Goal: Feedback & Contribution: Contribute content

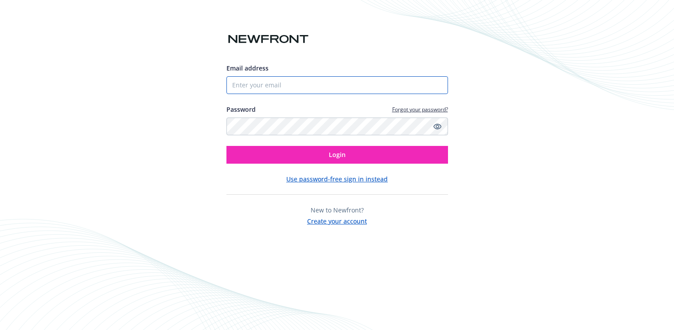
click at [308, 89] on input "Email address" at bounding box center [336, 85] width 221 height 18
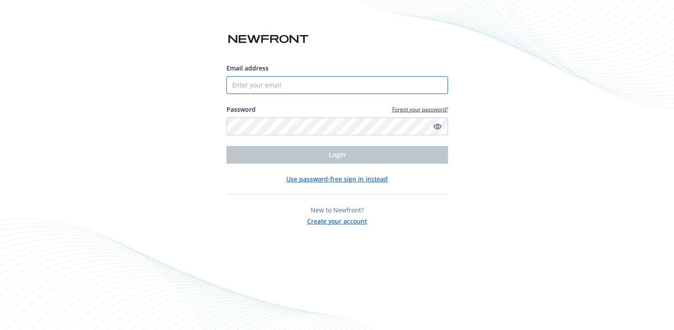
click at [289, 86] on input "Email address" at bounding box center [336, 85] width 221 height 18
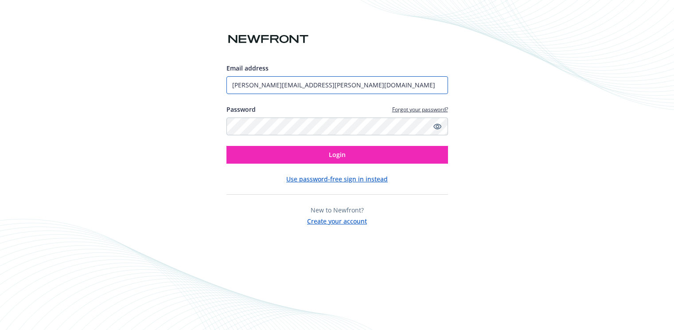
type input "[PERSON_NAME][EMAIL_ADDRESS][PERSON_NAME][DOMAIN_NAME]"
click at [226, 146] on button "Login" at bounding box center [336, 155] width 221 height 18
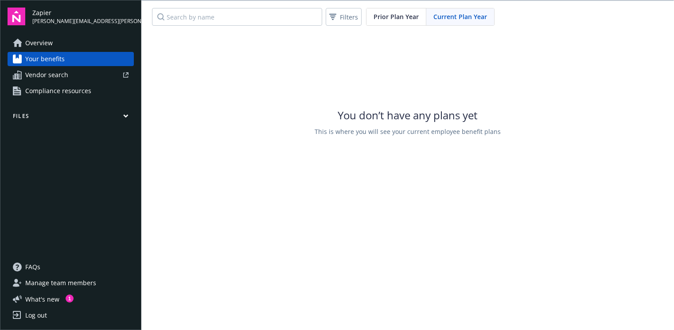
click at [86, 117] on button "Files" at bounding box center [71, 117] width 126 height 11
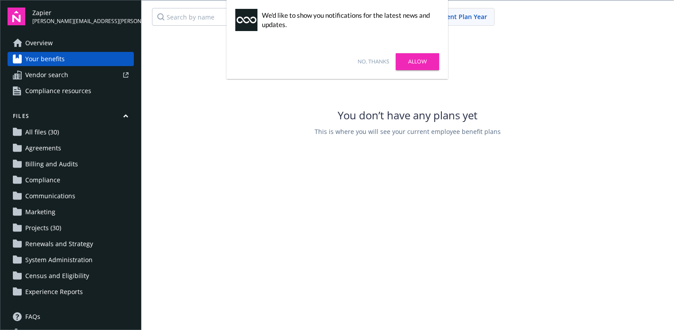
click at [58, 228] on span "Projects (30)" at bounding box center [43, 228] width 36 height 14
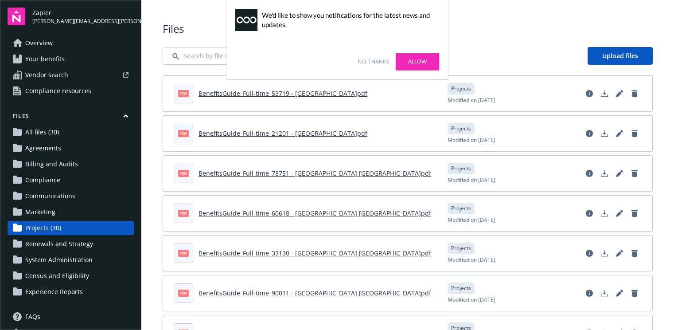
click at [422, 64] on link "Allow" at bounding box center [417, 61] width 43 height 17
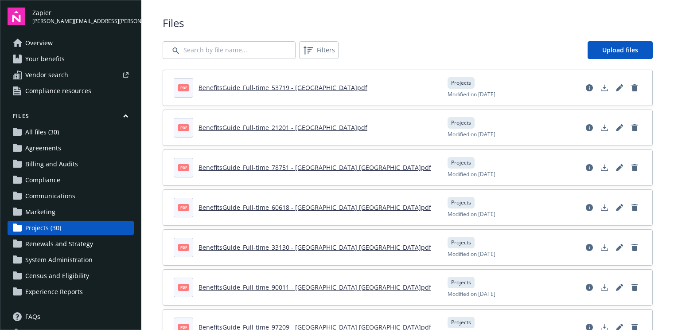
scroll to position [12, 0]
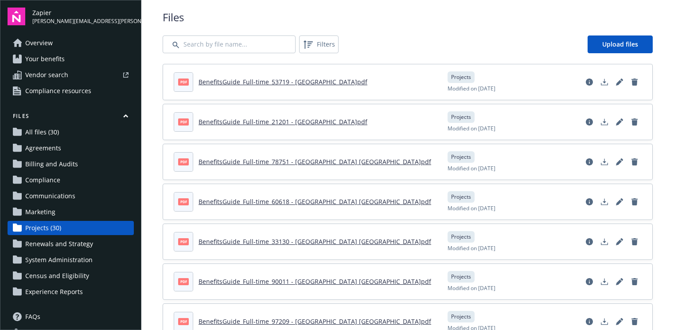
click at [285, 83] on link "BenefitsGuide_Full-time_53719 - [GEOGRAPHIC_DATA]pdf" at bounding box center [282, 82] width 169 height 8
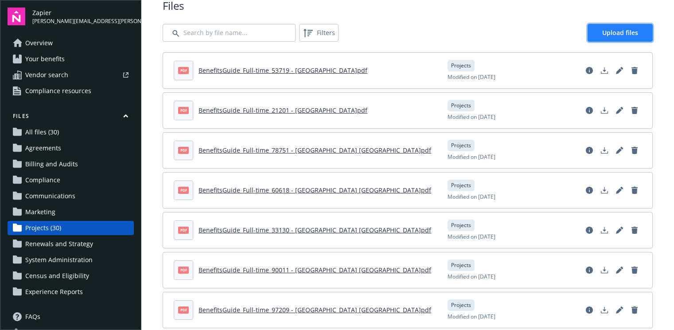
click at [617, 34] on span "Upload files" at bounding box center [620, 32] width 36 height 8
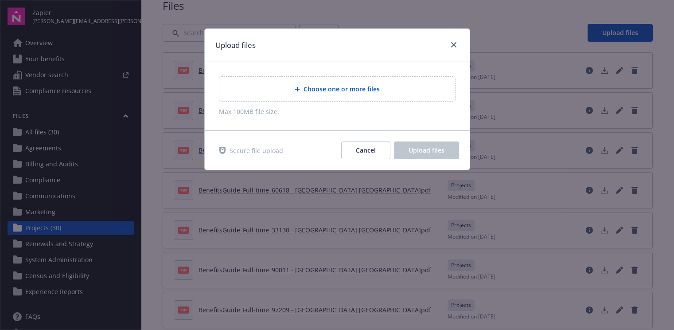
click at [375, 90] on span "Choose one or more files" at bounding box center [341, 88] width 76 height 9
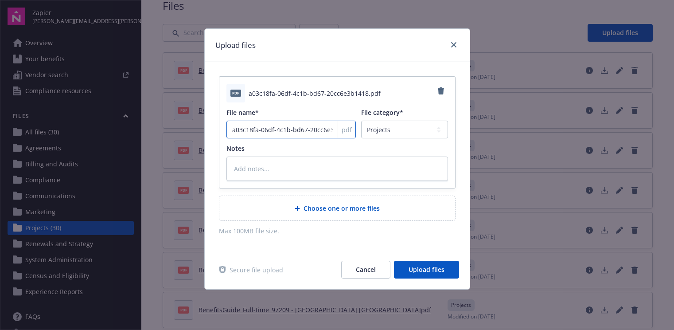
click at [295, 131] on input "a03c18fa-06df-4c1b-bd67-20cc6e3b1418" at bounding box center [291, 129] width 130 height 18
click at [398, 129] on select "Agreements Billing and Audits Census and Eligibility Communications Compliance …" at bounding box center [404, 129] width 86 height 18
click at [361, 120] on select "Agreements Billing and Audits Census and Eligibility Communications Compliance …" at bounding box center [404, 129] width 86 height 18
drag, startPoint x: 238, startPoint y: 130, endPoint x: 392, endPoint y: 126, distance: 154.2
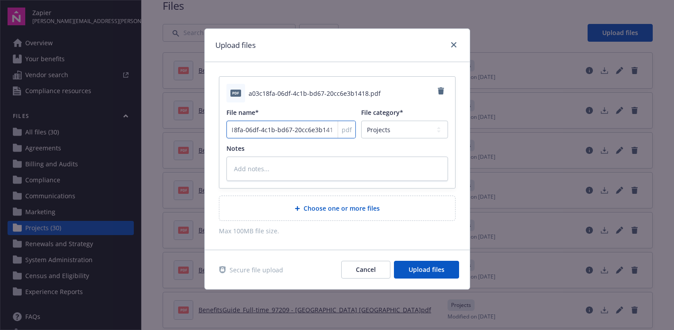
click at [391, 126] on div "File name* a03c18fa-06df-4c1b-bd67-20cc6e3b1418 pdf File category* Agreements B…" at bounding box center [336, 123] width 221 height 31
type textarea "x"
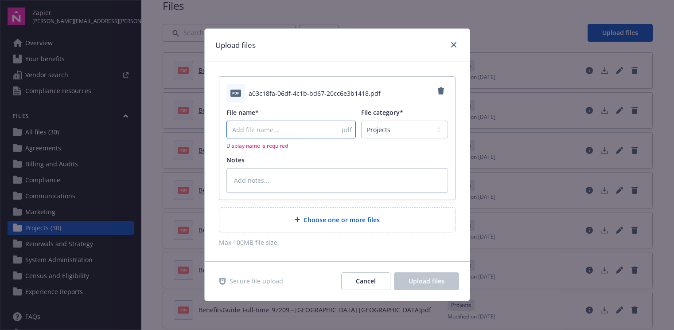
scroll to position [0, 0]
type textarea "x"
type input "s"
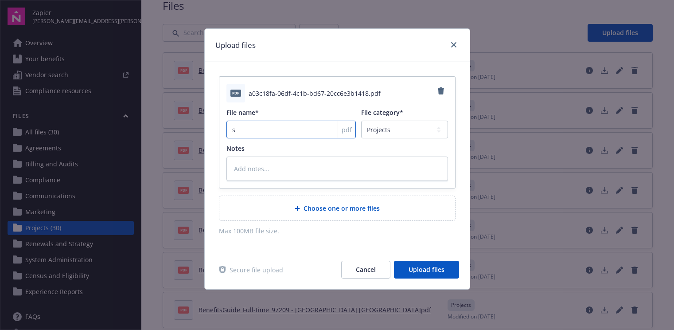
type textarea "x"
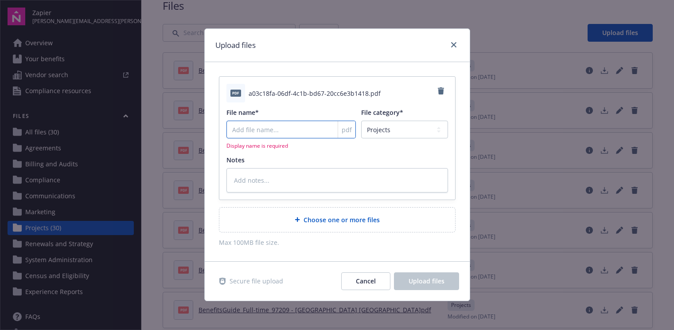
type textarea "x"
type input "S"
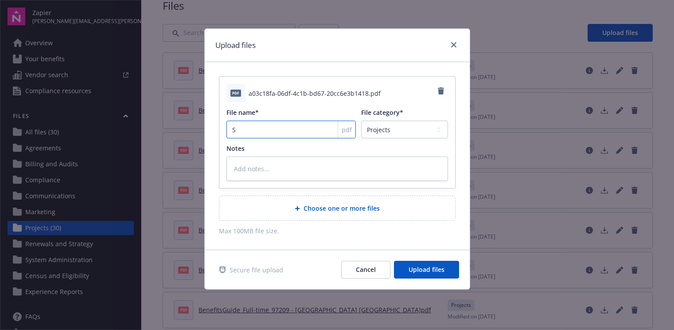
type textarea "x"
type input "Sa"
type textarea "x"
type input "San"
type textarea "x"
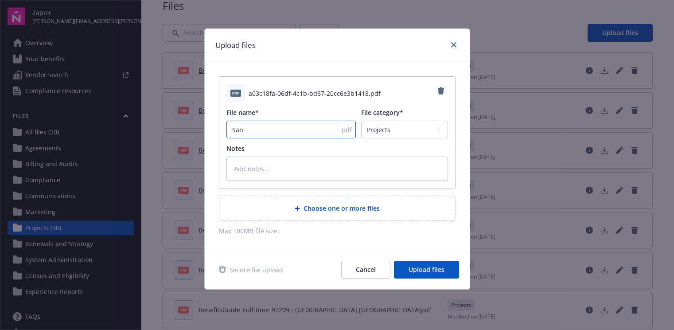
type input "San"
type textarea "x"
type input "San D"
type textarea "x"
type input "San Di"
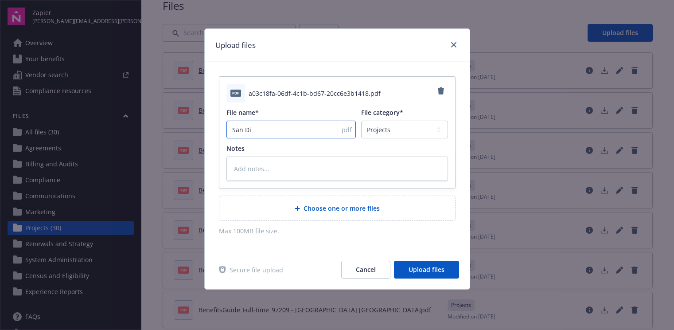
type textarea "x"
type input "San Die"
type textarea "x"
type input "San Dieg"
type textarea "x"
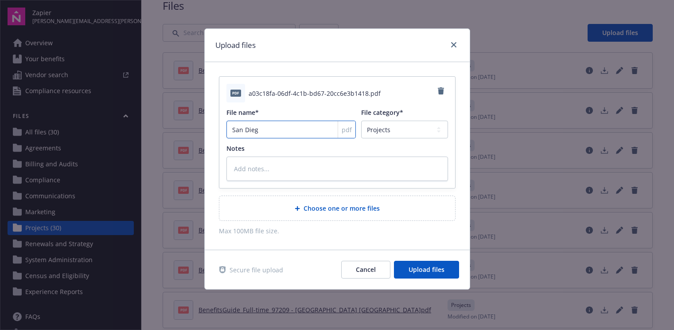
type input "[GEOGRAPHIC_DATA]"
type textarea "x"
type input "[GEOGRAPHIC_DATA],"
type textarea "x"
type input "[GEOGRAPHIC_DATA],"
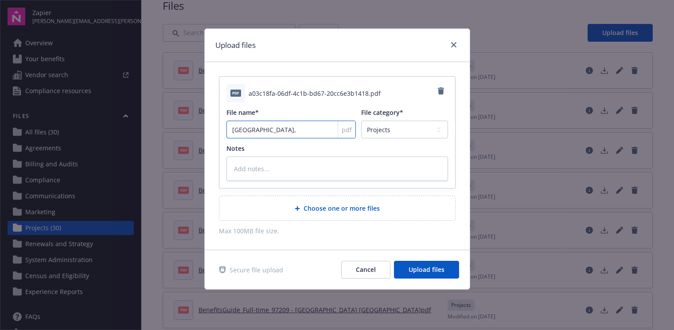
type textarea "x"
type input "[GEOGRAPHIC_DATA],"
type textarea "x"
type input "[GEOGRAPHIC_DATA]"
type textarea "x"
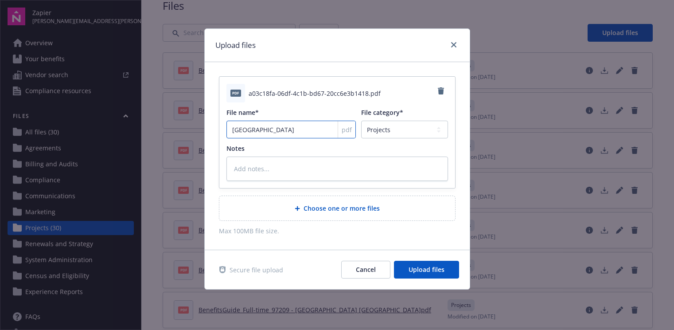
type input "[GEOGRAPHIC_DATA]"
type textarea "x"
type input "San Diego V"
type textarea "x"
type input "[GEOGRAPHIC_DATA]"
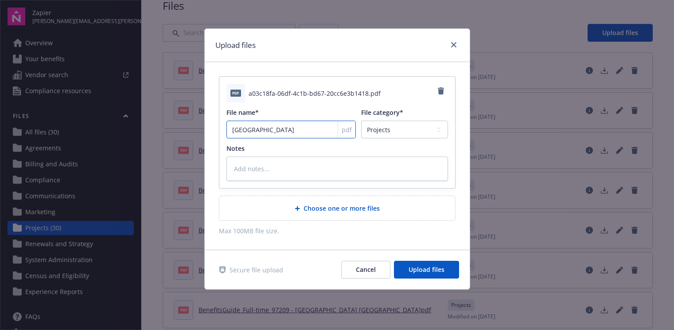
type textarea "x"
type input "San Diego C"
type textarea "x"
type input "[GEOGRAPHIC_DATA] [GEOGRAPHIC_DATA]"
click at [231, 129] on input "[GEOGRAPHIC_DATA] [GEOGRAPHIC_DATA]" at bounding box center [291, 129] width 130 height 18
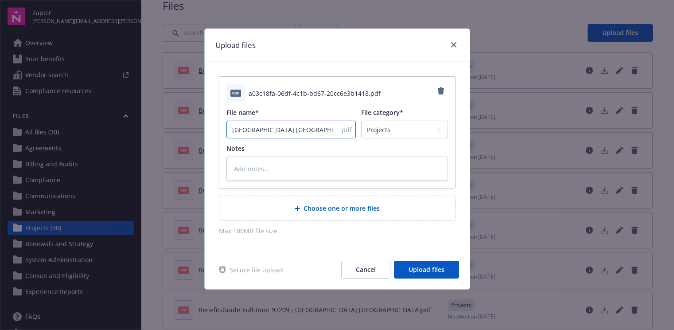
type textarea "x"
type input "BSan Diego CA"
type textarea "x"
type input "BeSan Diego [GEOGRAPHIC_DATA]"
type textarea "x"
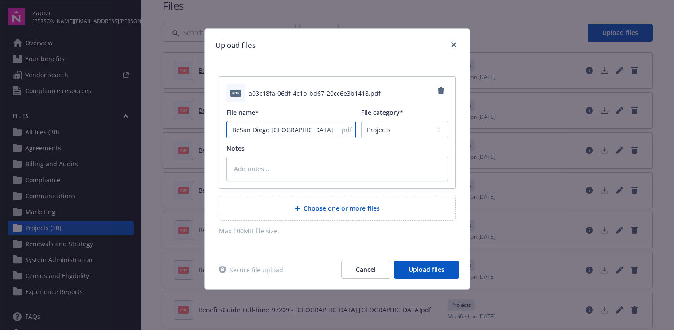
type input "BenSan Diego [GEOGRAPHIC_DATA]"
type textarea "x"
type input "BeneSan Diego [GEOGRAPHIC_DATA]"
type textarea "x"
type input "BenefSan Diego [GEOGRAPHIC_DATA]"
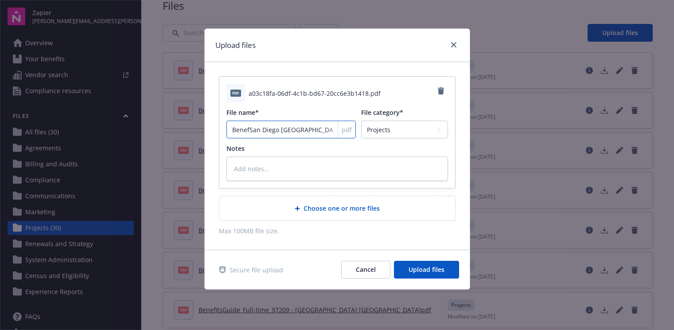
type textarea "x"
type input "BenefiSan Diego [GEOGRAPHIC_DATA]"
type textarea "x"
type input "BenefitSan Diego [GEOGRAPHIC_DATA]"
type textarea "x"
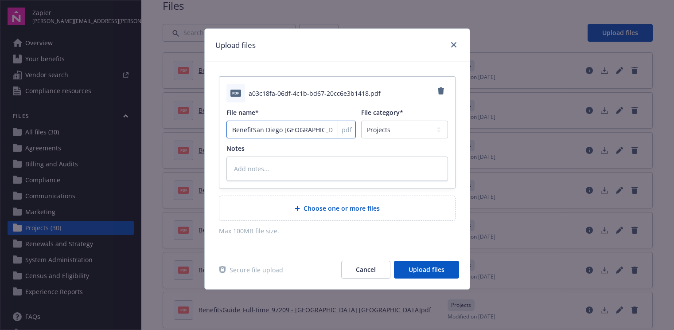
type input "BenefitsSan Diego [GEOGRAPHIC_DATA]"
type textarea "x"
type input "BenefitsGSan Diego [GEOGRAPHIC_DATA]"
type textarea "x"
type input "BenefitsGuSan Diego CA"
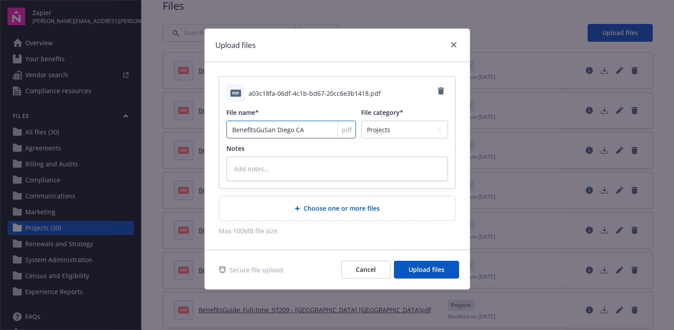
type textarea "x"
type input "BenefitsGuiSan Diego CA"
type textarea "x"
type input "BenefitsGuidSan Diego CA"
type textarea "x"
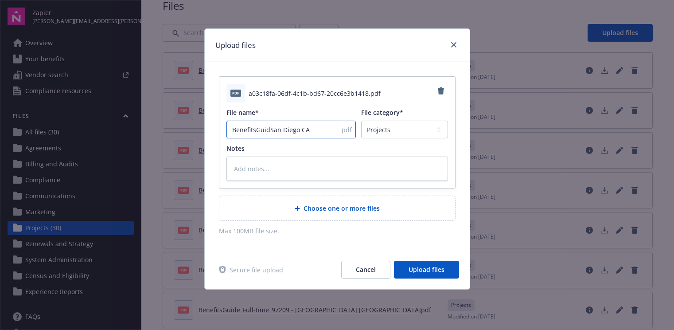
type input "BenefitsGuideSan Diego CA"
type textarea "x"
type input "BenefitsGuide [GEOGRAPHIC_DATA] [GEOGRAPHIC_DATA]"
type textarea "x"
type input "BenefitsGuide FSan Diego CA"
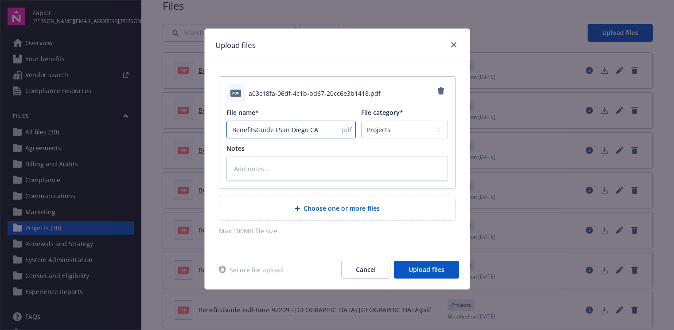
type textarea "x"
type input "BenefitsGuide FuSan Diego [GEOGRAPHIC_DATA]"
type textarea "x"
type input "BenefitsGuide FulSan Diego [GEOGRAPHIC_DATA]"
type textarea "x"
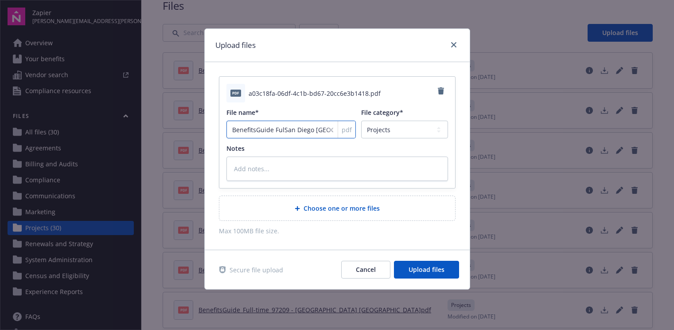
type input "BenefitsGuide FullSan Diego [GEOGRAPHIC_DATA]"
type textarea "x"
type input "BenefitsGuide Full-[GEOGRAPHIC_DATA] [GEOGRAPHIC_DATA]"
type textarea "x"
type input "BenefitsGuide Full-tSan Diego [GEOGRAPHIC_DATA]"
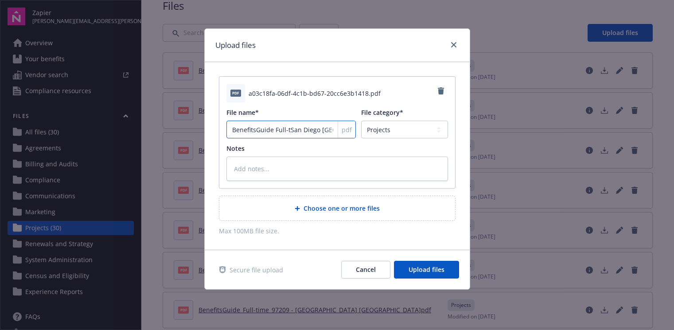
type textarea "x"
type input "BenefitsGuide Full-tiSan Diego [GEOGRAPHIC_DATA]"
type textarea "x"
type input "BenefitsGuide Full-timSan Diego [GEOGRAPHIC_DATA]"
type textarea "x"
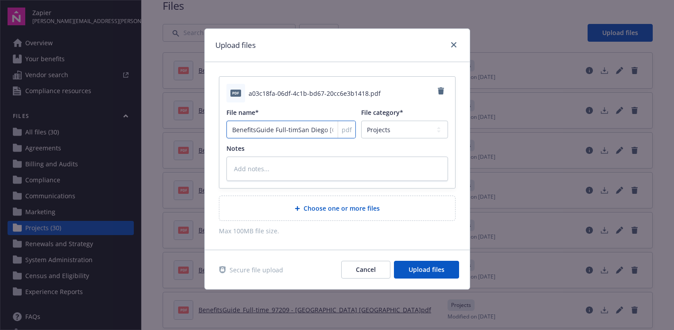
type input "BenefitsGuide Full-timeSan Diego [GEOGRAPHIC_DATA]"
type textarea "x"
type input "BenefitsGuide Full-time [GEOGRAPHIC_DATA] [GEOGRAPHIC_DATA]"
paste input "92105"
type textarea "x"
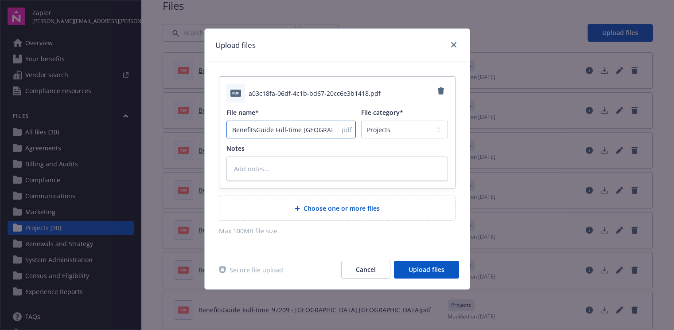
type input "BenefitsGuide Full-time 92105San Diego [GEOGRAPHIC_DATA]"
type textarea "x"
type input "BenefitsGuide Full-time 92105-[GEOGRAPHIC_DATA] [GEOGRAPHIC_DATA]"
type textarea "x"
type input "BenefitsGuide Full-time 92105San Diego [GEOGRAPHIC_DATA]"
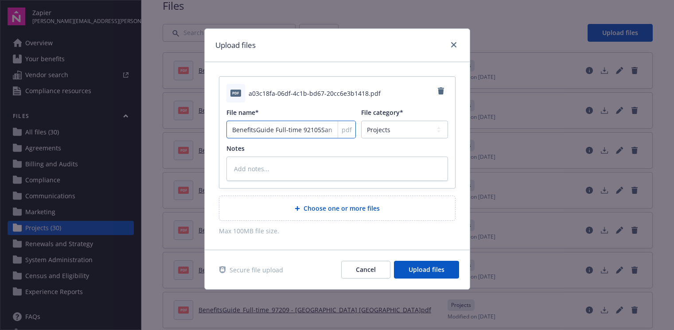
type textarea "x"
type input "BenefitsGuide Full-time 92105 [GEOGRAPHIC_DATA] [GEOGRAPHIC_DATA]"
type textarea "x"
type input "BenefitsGuide Full-time 92105 -[GEOGRAPHIC_DATA] [GEOGRAPHIC_DATA]"
type textarea "x"
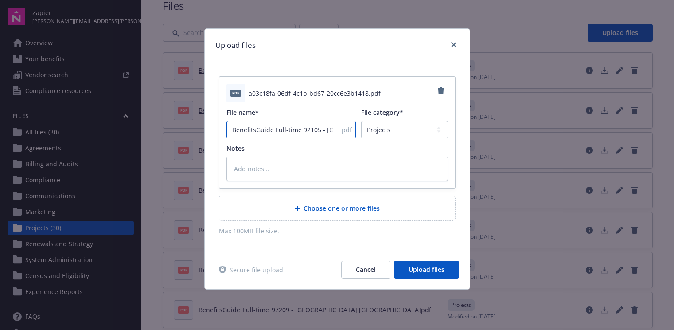
scroll to position [0, 29]
type input "BenefitsGuide Full-time 92105 - [GEOGRAPHIC_DATA] [GEOGRAPHIC_DATA]"
click at [425, 270] on span "Upload files" at bounding box center [426, 269] width 36 height 8
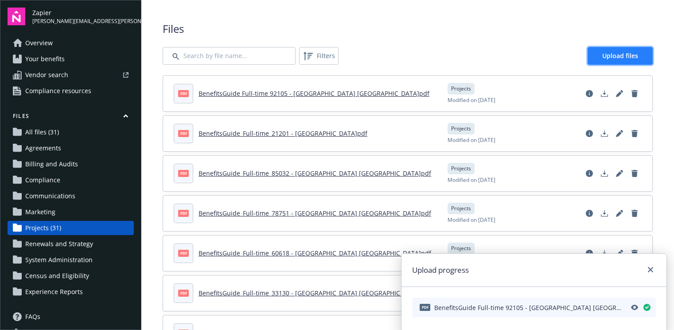
click at [607, 59] on span "Upload files" at bounding box center [620, 55] width 36 height 8
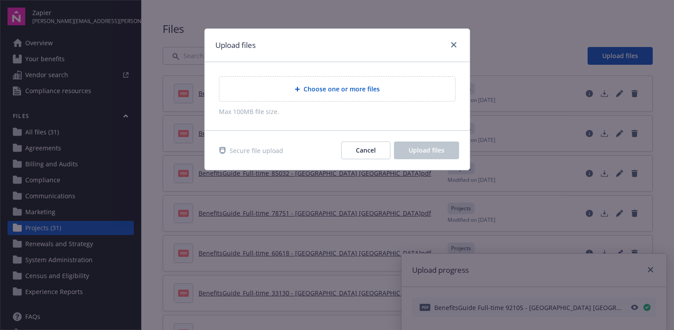
click at [346, 91] on span "Choose one or more files" at bounding box center [341, 88] width 76 height 9
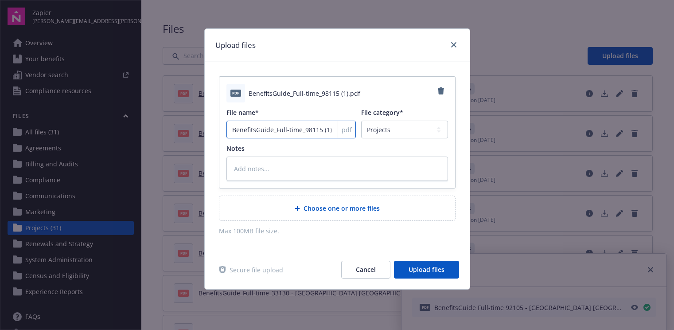
click at [275, 129] on input "BenefitsGuide_Full-time_98115 (1)" at bounding box center [291, 129] width 130 height 18
type textarea "x"
type input "BenefitsGuideFull-time_98115 (1)"
type textarea "x"
type input "BenefitsGuide Full-time_98115 (1)"
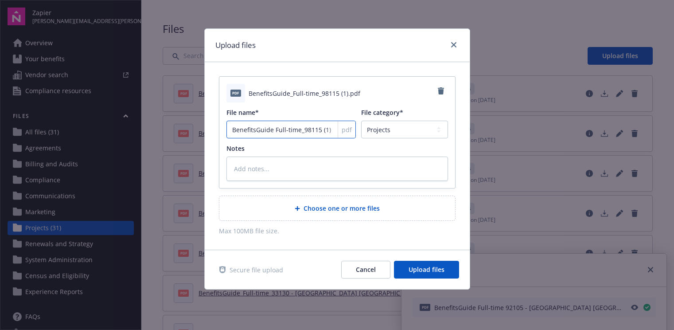
click at [302, 127] on input "BenefitsGuide Full-time_98115 (1)" at bounding box center [291, 129] width 130 height 18
type textarea "x"
type input "BenefitsGuide Full-time98115 (1)"
click at [337, 130] on div "pdf" at bounding box center [346, 129] width 18 height 17
click at [300, 128] on input "BenefitsGuide Full-time98115 (1)" at bounding box center [291, 129] width 130 height 18
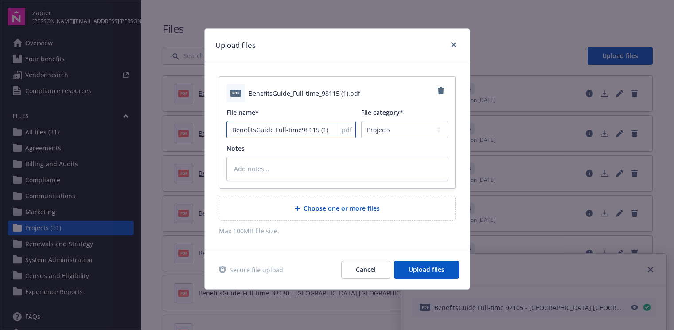
type textarea "x"
type input "BenefitsGuide Full-time 98115 (1)"
click at [337, 129] on div "pdf" at bounding box center [346, 129] width 18 height 17
click at [337, 130] on div "pdf" at bounding box center [346, 129] width 18 height 17
drag, startPoint x: 319, startPoint y: 129, endPoint x: 333, endPoint y: 130, distance: 13.7
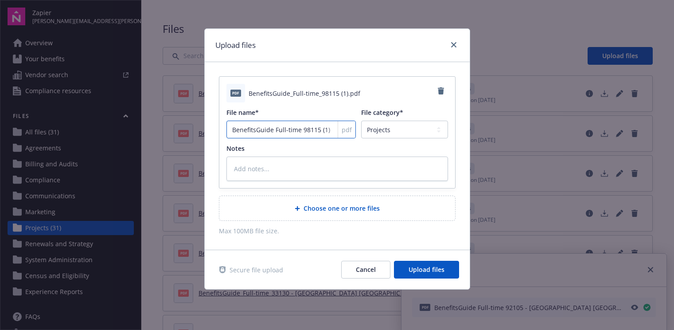
click at [333, 130] on div "BenefitsGuide Full-time 98115 (1) pdf" at bounding box center [291, 129] width 130 height 18
type textarea "x"
type input "BenefitsGuide Full-time 98115"
type textarea "x"
type input "BenefitsGuide Full-time 98115"
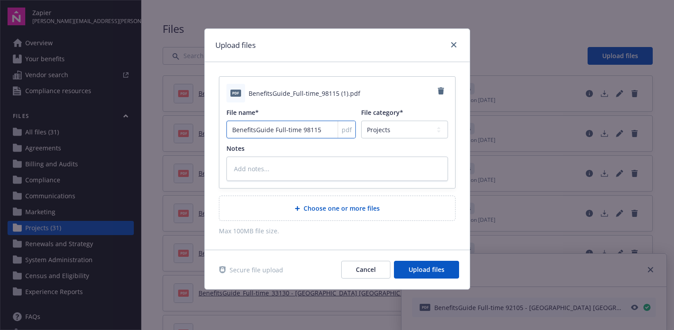
type textarea "x"
type input "BenefitsGuide Full-time 98115 -"
type textarea "x"
type input "BenefitsGuide Full-time 98115 -"
type textarea "x"
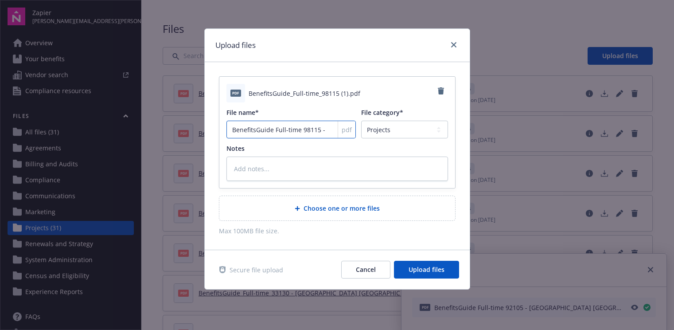
type input "BenefitsGuide Full-time 98115 - S"
type textarea "x"
type input "BenefitsGuide Full-time 98115 - Se"
type textarea "x"
type input "BenefitsGuide Full-time 98115 - Sea"
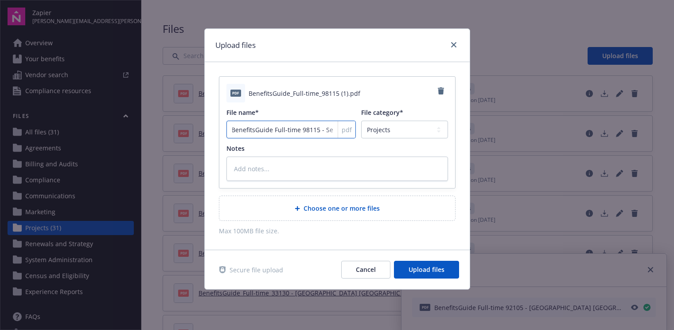
type textarea "x"
type input "BenefitsGuide Full-time 98115 - Seat"
type textarea "x"
type input "BenefitsGuide Full-time 98115 - Seatt"
type textarea "x"
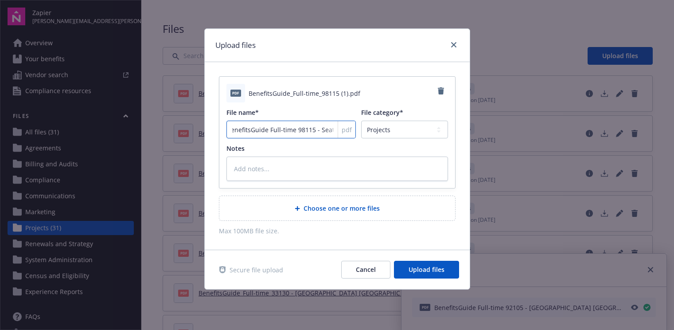
type input "BenefitsGuide Full-time 98115 - Seattl"
type textarea "x"
type input "BenefitsGuide Full-time 98115 - [GEOGRAPHIC_DATA]"
type textarea "x"
type input "BenefitsGuide Full-time 98115 - [GEOGRAPHIC_DATA],"
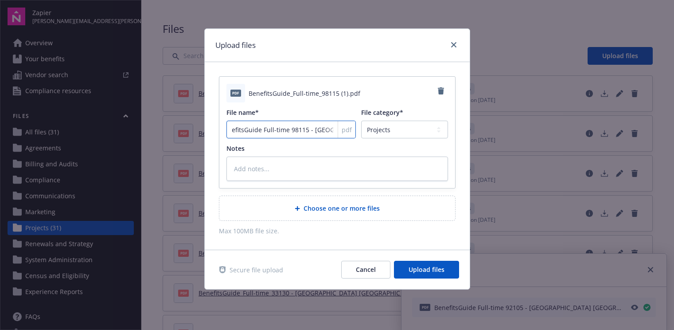
type textarea "x"
type input "BenefitsGuide Full-time 98115 - [GEOGRAPHIC_DATA],"
type textarea "x"
type input "BenefitsGuide Full-time 98115 - [GEOGRAPHIC_DATA], W"
type textarea "x"
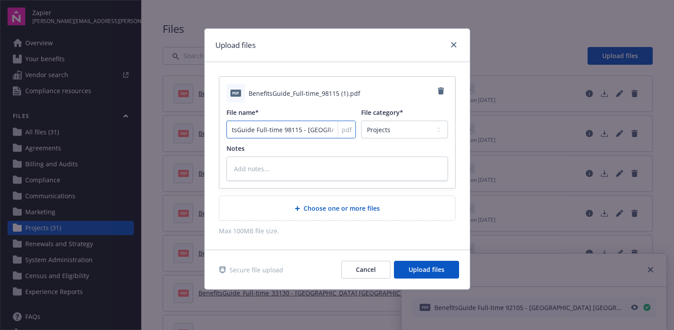
scroll to position [0, 23]
type input "BenefitsGuide Full-time 98115 - [GEOGRAPHIC_DATA], [GEOGRAPHIC_DATA]"
click at [430, 275] on button "Upload files" at bounding box center [426, 269] width 65 height 18
type textarea "x"
